Goal: Task Accomplishment & Management: Manage account settings

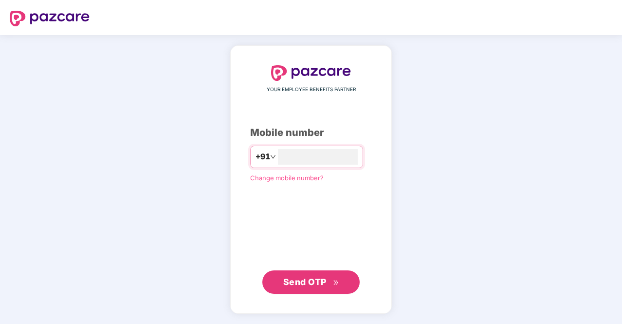
type input "**********"
click at [283, 278] on span "Send OTP" at bounding box center [304, 281] width 43 height 10
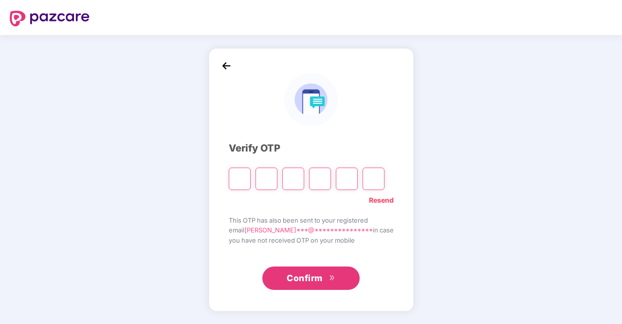
type input "*"
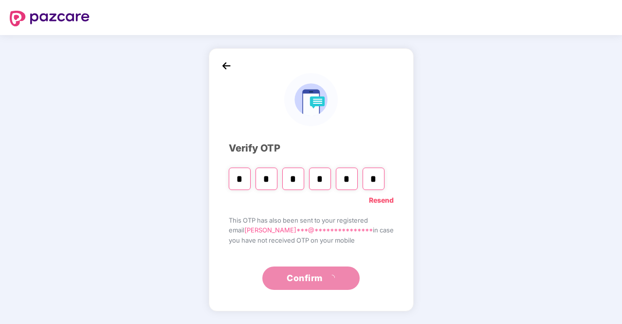
type input "*"
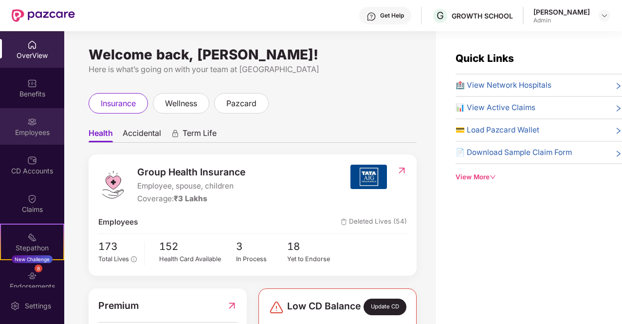
click at [35, 122] on div "Employees" at bounding box center [32, 126] width 64 height 37
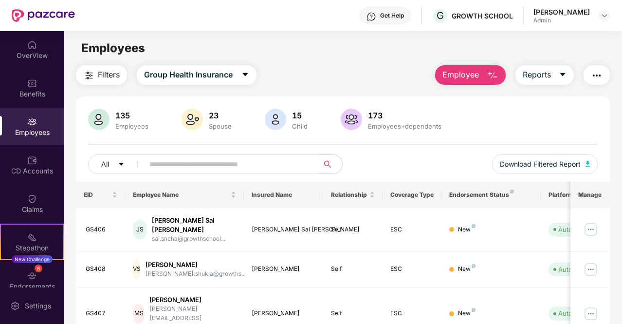
click at [200, 163] on input "text" at bounding box center [227, 164] width 156 height 15
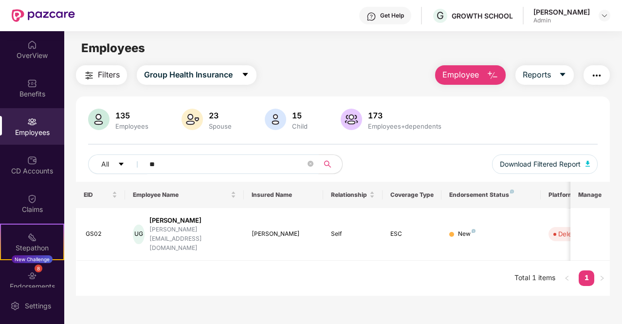
type input "*"
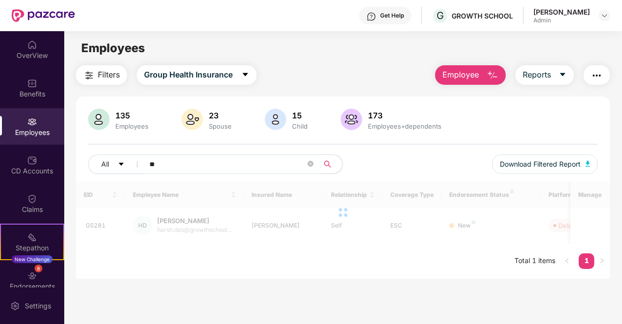
type input "*"
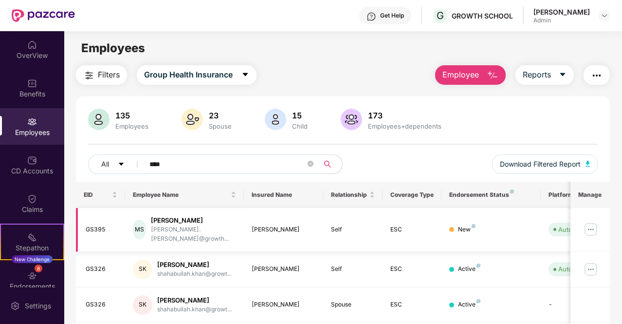
type input "****"
click at [590, 224] on img at bounding box center [591, 229] width 16 height 16
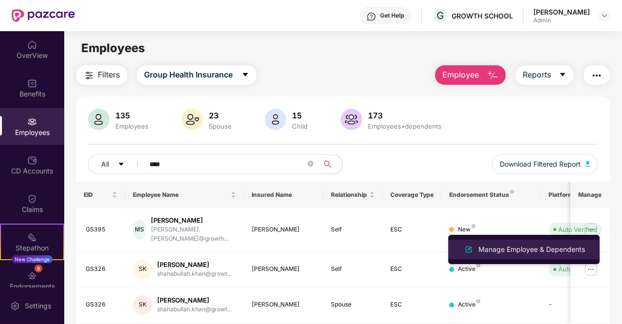
click at [522, 246] on div "Manage Employee & Dependents" at bounding box center [532, 249] width 111 height 11
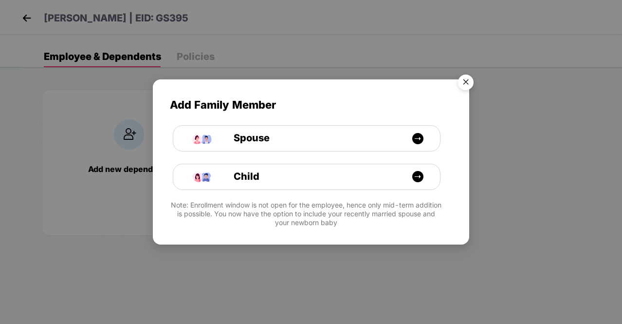
click at [468, 83] on img "Close" at bounding box center [465, 83] width 27 height 27
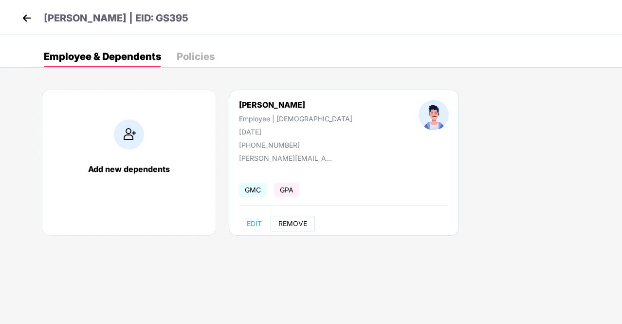
click at [286, 223] on span "REMOVE" at bounding box center [292, 224] width 29 height 8
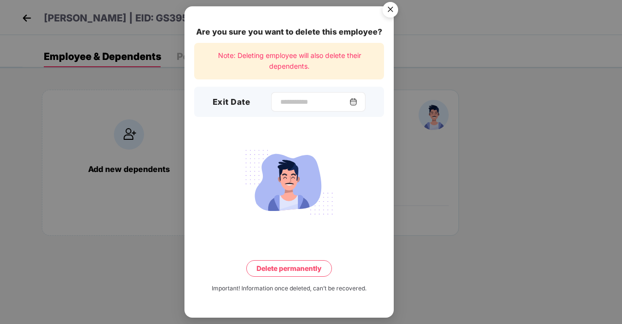
click at [357, 102] on img at bounding box center [354, 102] width 8 height 8
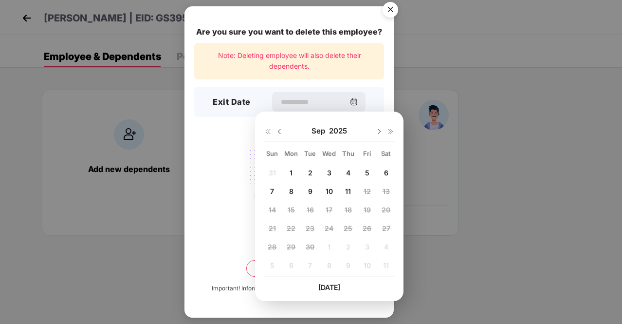
click at [350, 189] on span "11" at bounding box center [348, 191] width 6 height 8
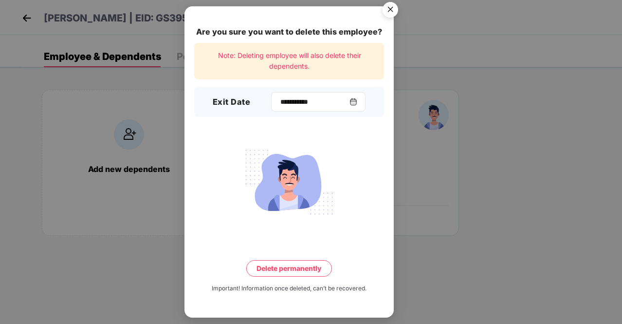
click at [356, 104] on img at bounding box center [354, 102] width 8 height 8
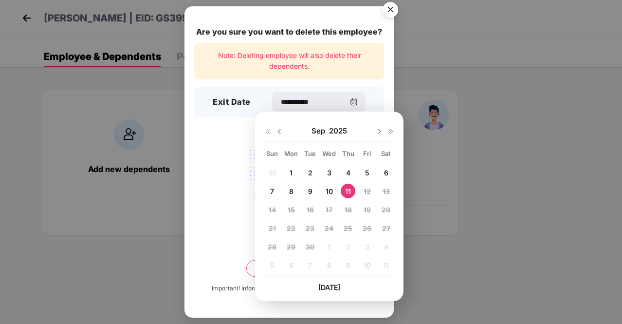
click at [327, 189] on span "10" at bounding box center [329, 191] width 7 height 8
type input "**********"
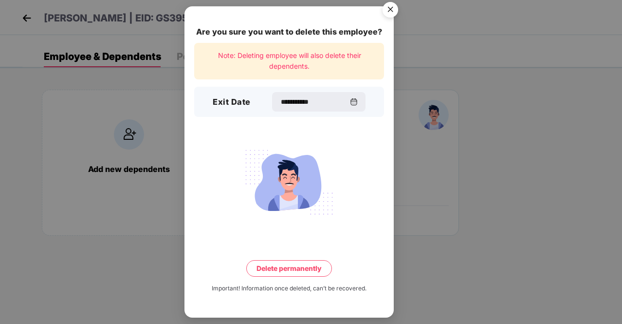
click at [296, 266] on button "Delete permanently" at bounding box center [289, 268] width 86 height 17
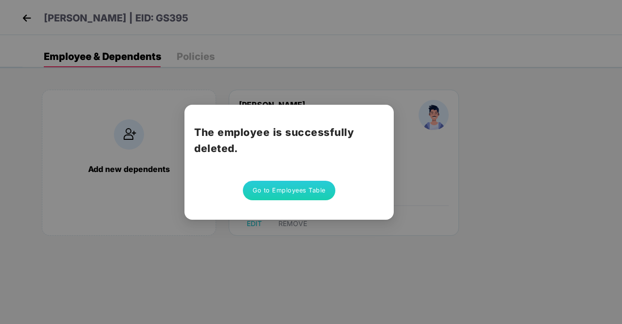
click at [299, 185] on button "Go to Employees Table" at bounding box center [289, 190] width 92 height 19
